Goal: Navigation & Orientation: Find specific page/section

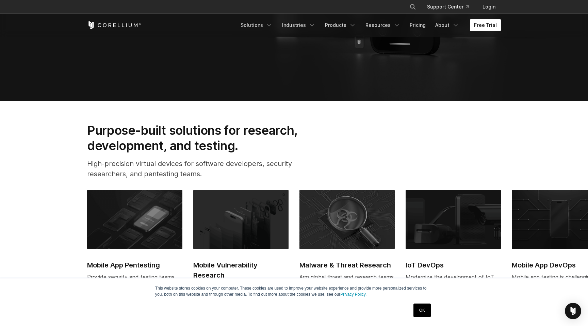
scroll to position [411, 0]
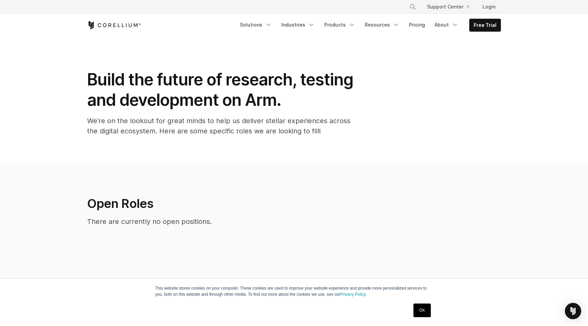
click at [137, 18] on div "Free Trial Solutions" at bounding box center [294, 25] width 414 height 23
click at [137, 21] on icon "Corellium Home" at bounding box center [114, 25] width 54 height 8
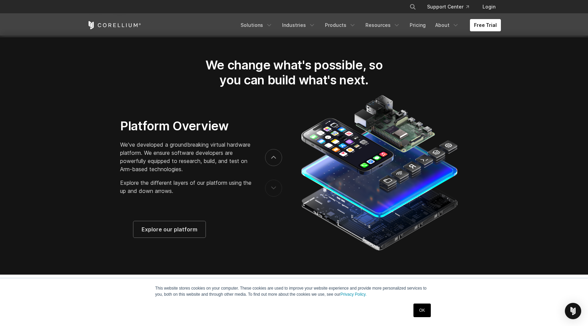
scroll to position [1283, 0]
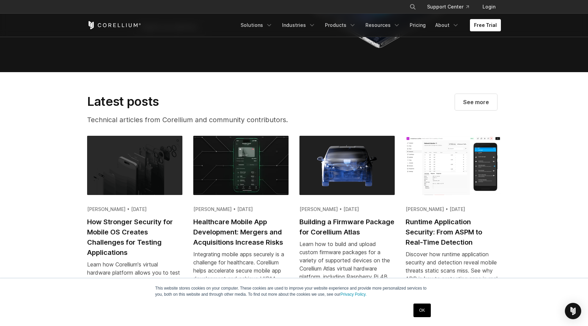
click at [260, 125] on p "Technical articles from Corellium and community contributors." at bounding box center [203, 120] width 232 height 10
click at [350, 24] on link "Products" at bounding box center [340, 25] width 39 height 12
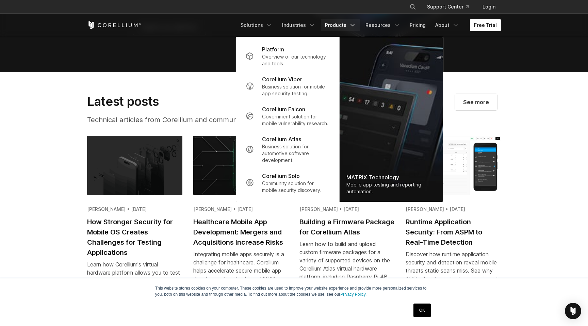
click at [182, 104] on h2 "Latest posts" at bounding box center [203, 101] width 232 height 15
